Goal: Complete application form

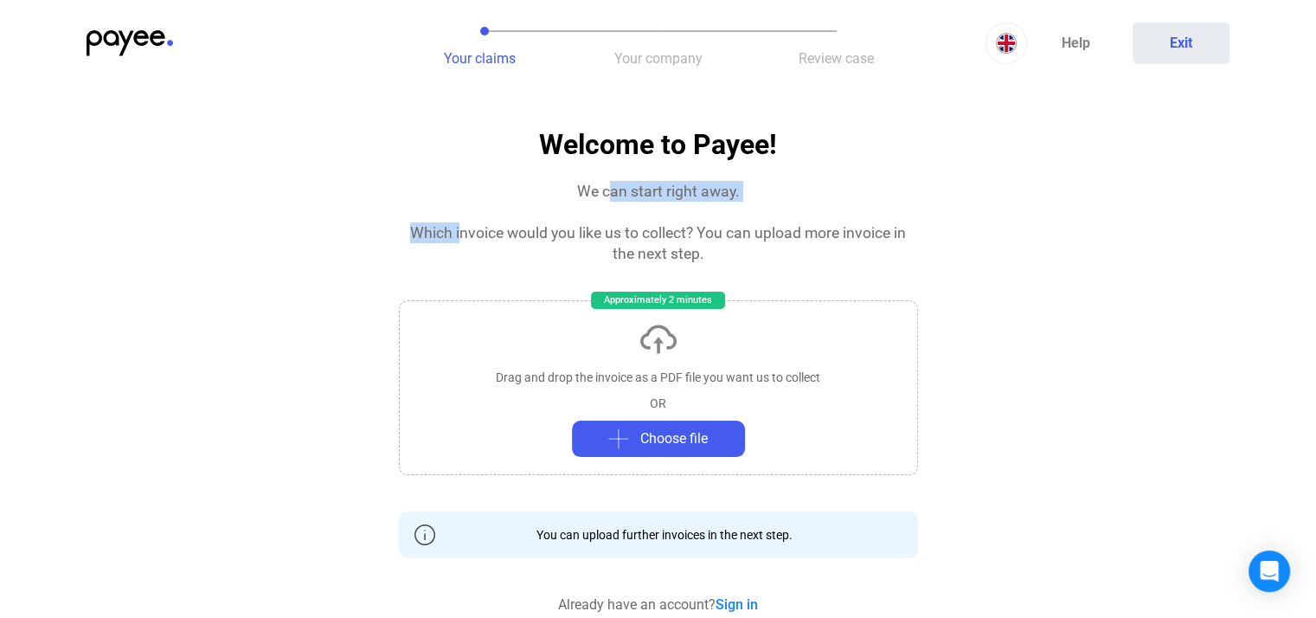
drag, startPoint x: 512, startPoint y: 219, endPoint x: 603, endPoint y: 210, distance: 91.2
click at [603, 210] on section "Welcome to Payee! We can start right away. Which invoice would you like us to c…" at bounding box center [658, 549] width 519 height 839
drag, startPoint x: 592, startPoint y: 233, endPoint x: 616, endPoint y: 235, distance: 24.4
click at [616, 234] on div "Which invoice would you like us to collect? You can upload more invoice in the …" at bounding box center [658, 243] width 519 height 42
click at [655, 247] on div "Which invoice would you like us to collect? You can upload more invoice in the …" at bounding box center [658, 243] width 519 height 42
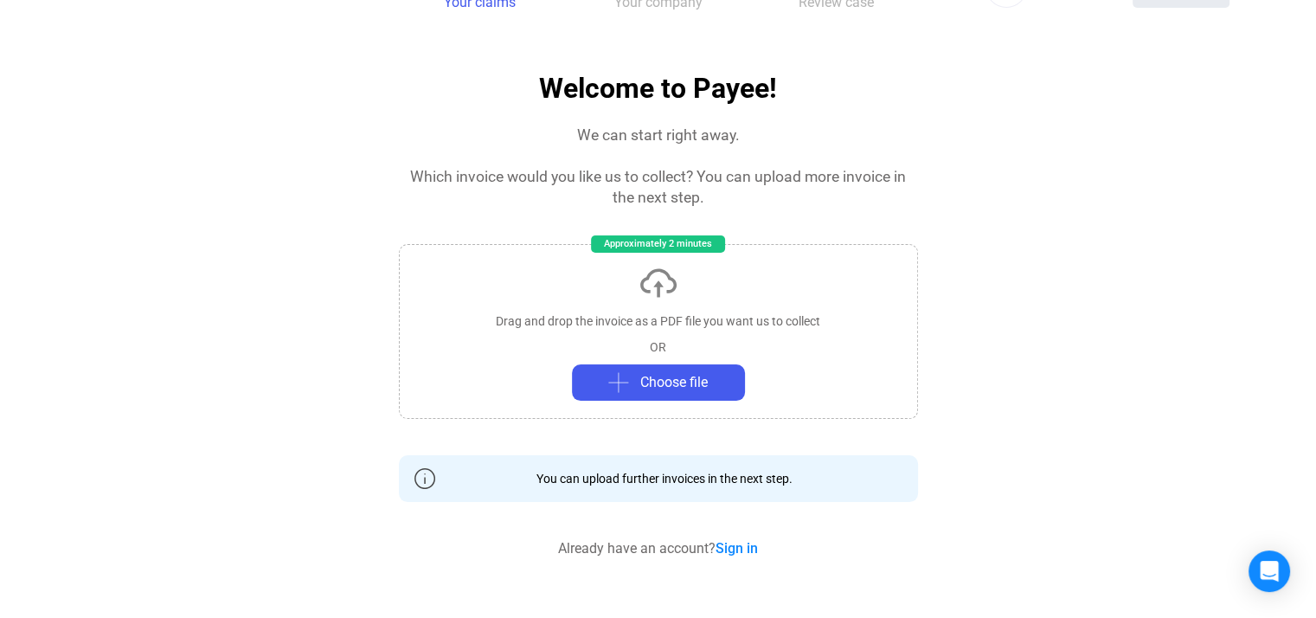
scroll to position [86, 0]
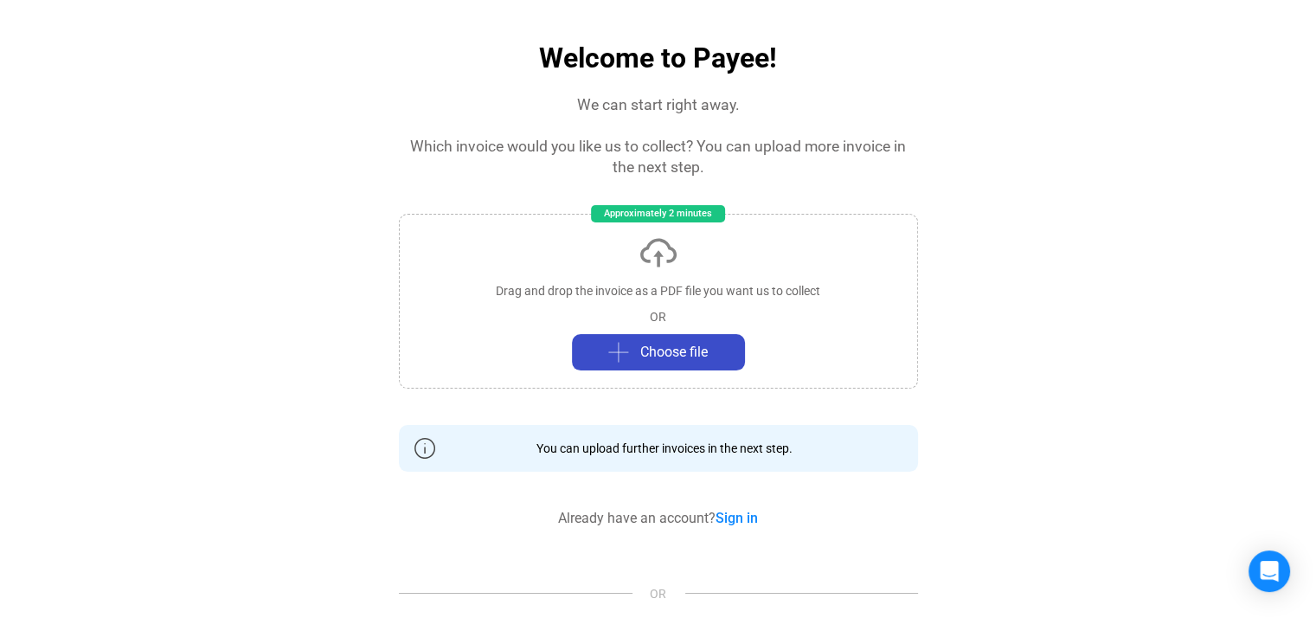
click at [626, 336] on button "Choose file" at bounding box center [658, 352] width 173 height 36
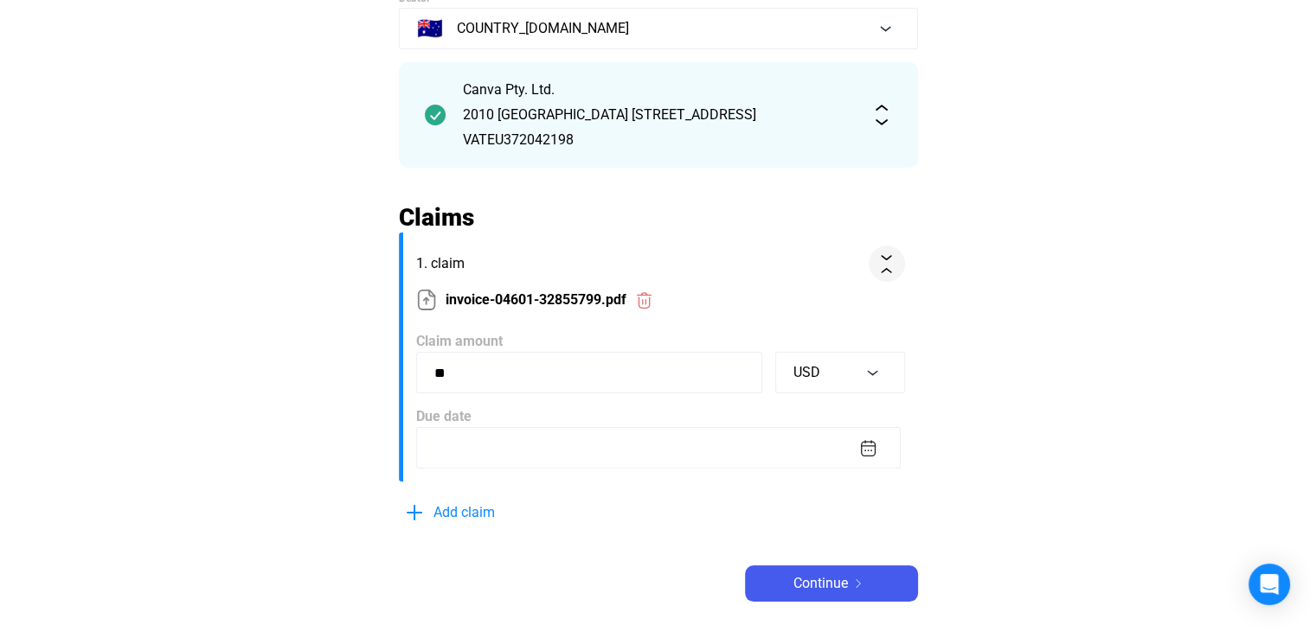
scroll to position [172, 0]
click at [509, 378] on input "**" at bounding box center [589, 374] width 346 height 42
click at [509, 444] on input at bounding box center [658, 449] width 484 height 42
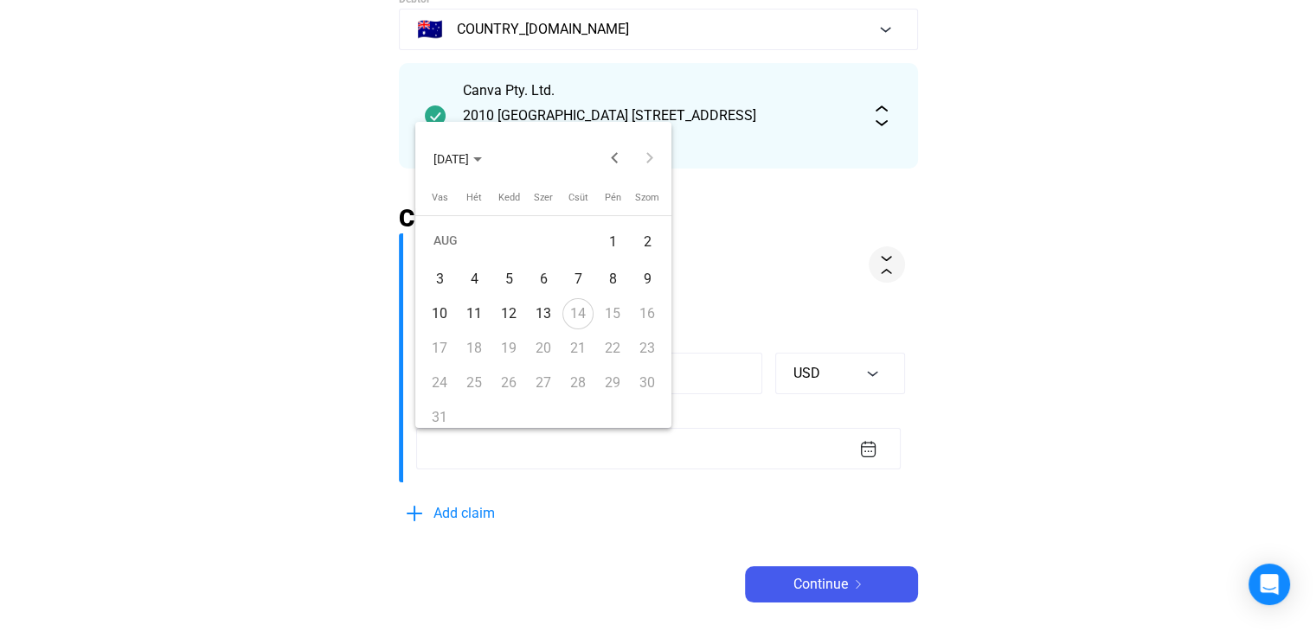
click at [518, 318] on div "12" at bounding box center [508, 313] width 31 height 31
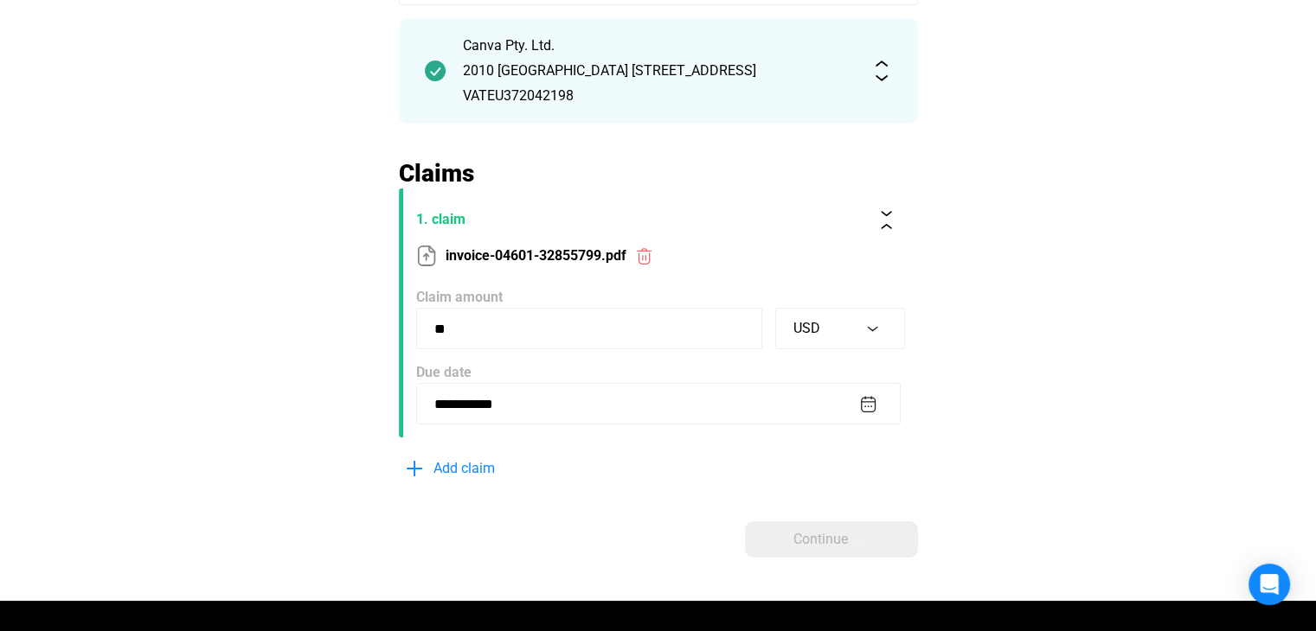
scroll to position [259, 0]
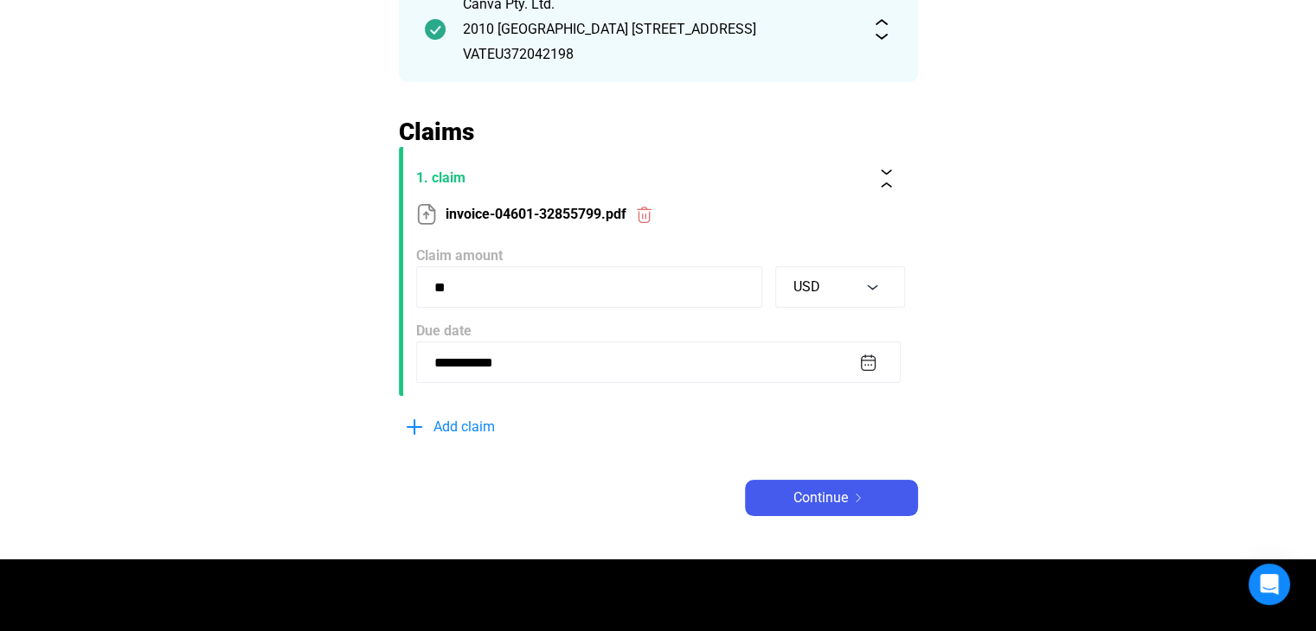
click at [513, 375] on input "**********" at bounding box center [658, 363] width 484 height 42
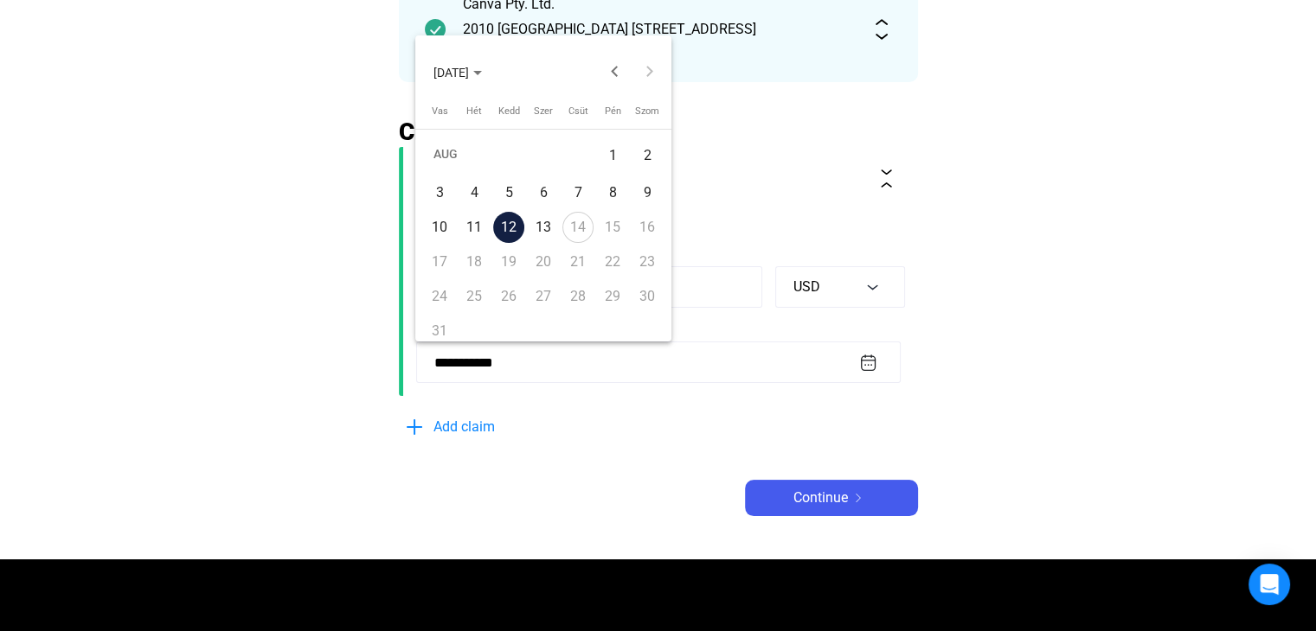
click at [483, 232] on div "11" at bounding box center [473, 227] width 31 height 31
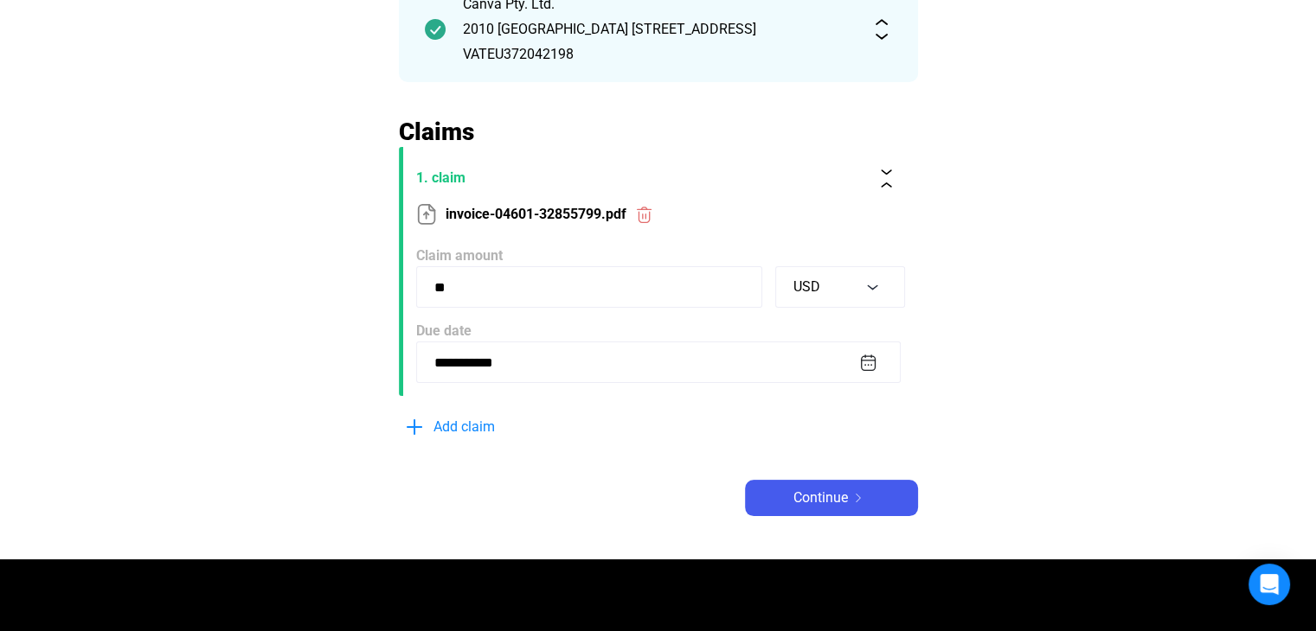
type input "**********"
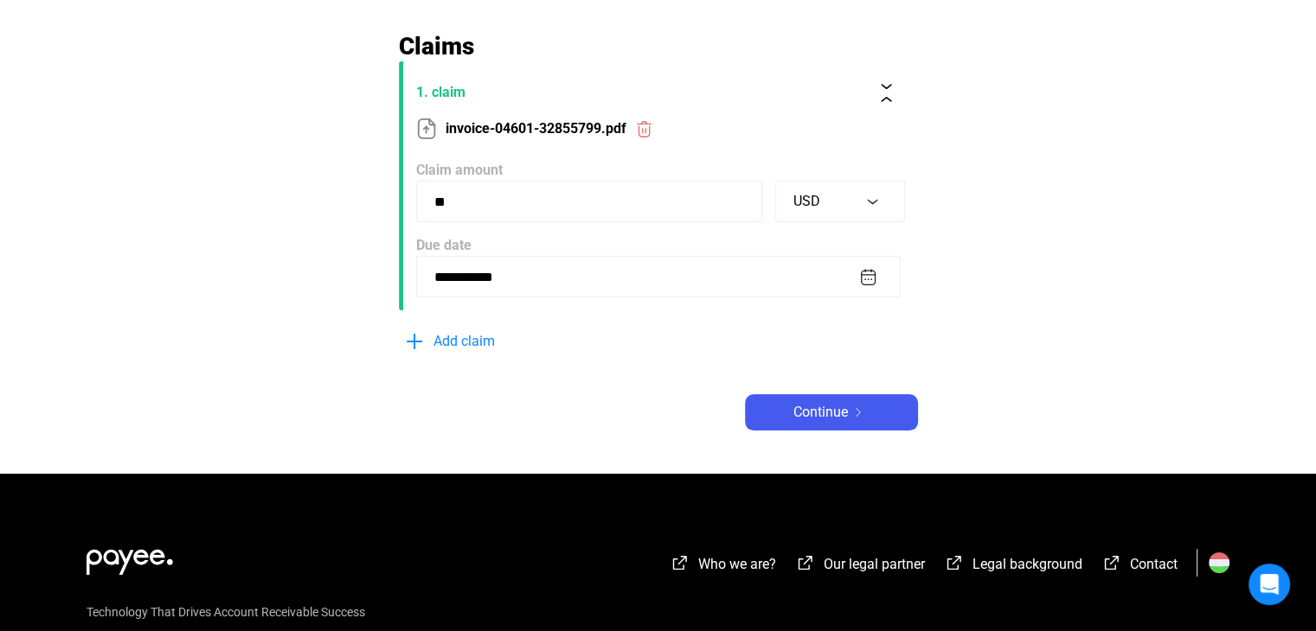
scroll to position [345, 0]
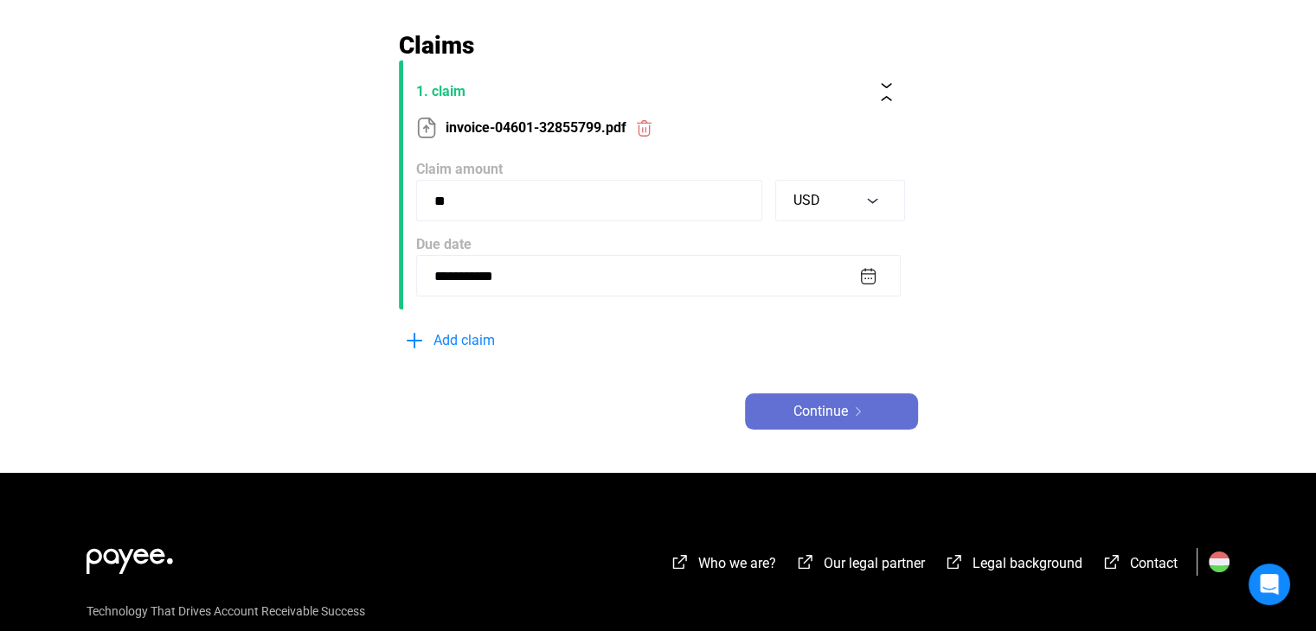
click at [851, 405] on div "Continue" at bounding box center [831, 411] width 163 height 21
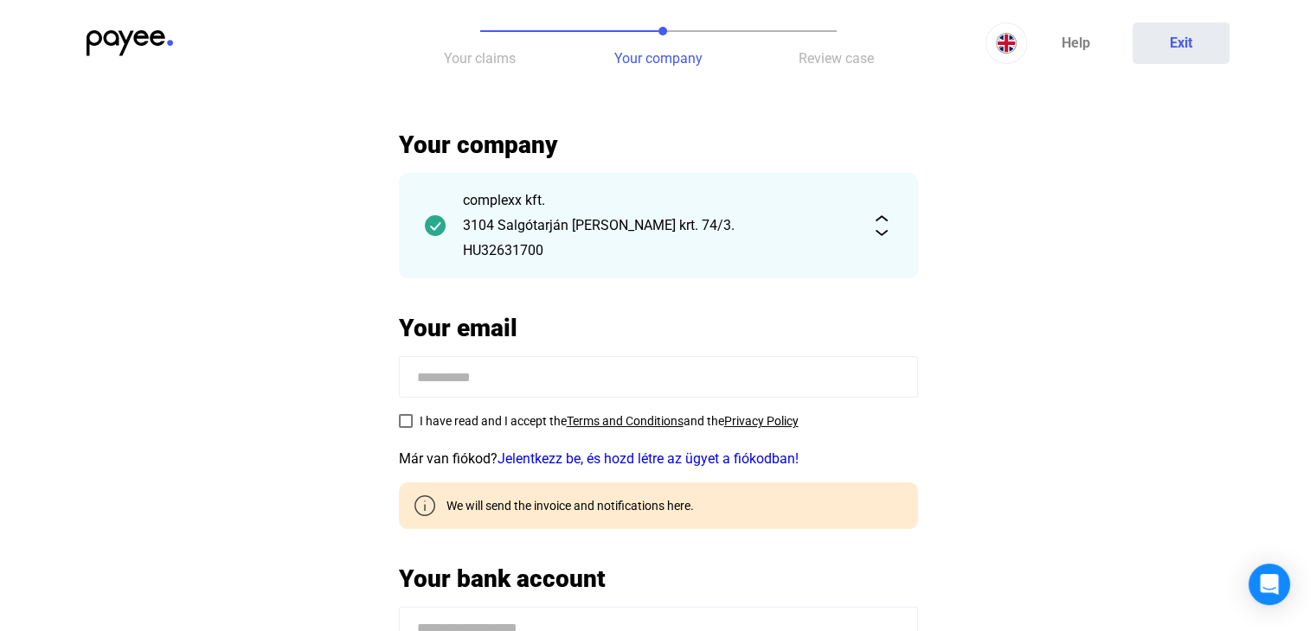
click at [836, 54] on span "Review case" at bounding box center [835, 58] width 75 height 16
